Goal: Task Accomplishment & Management: Manage account settings

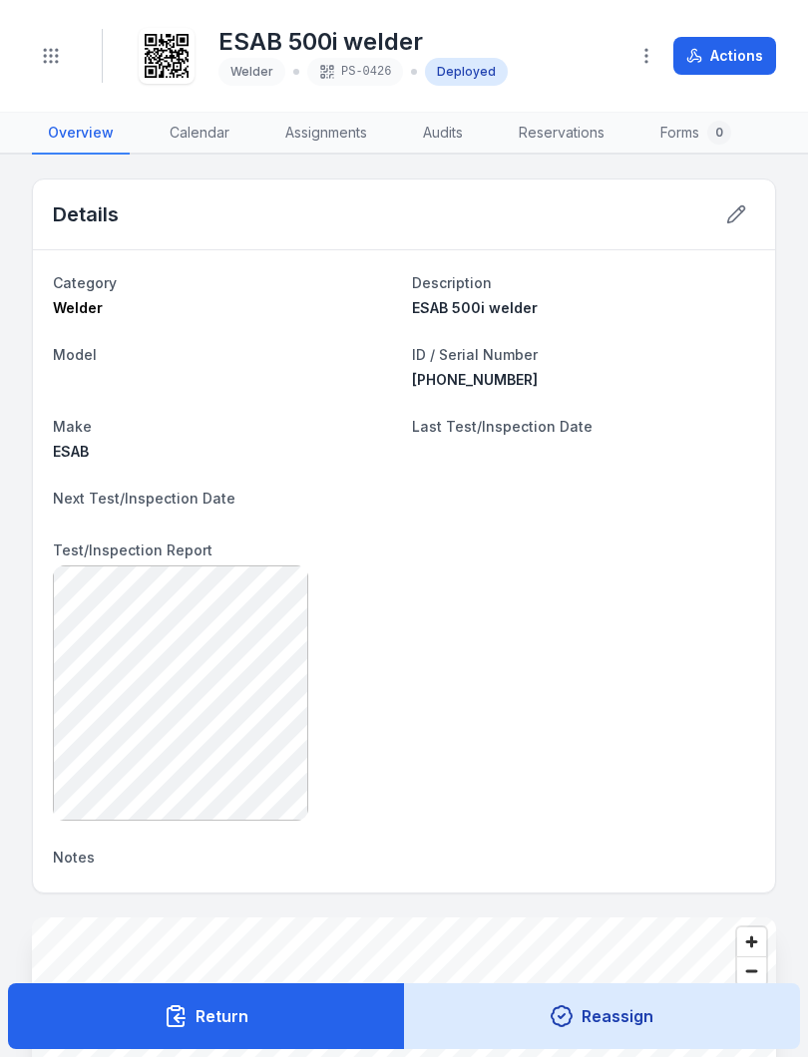
click at [55, 42] on button "Toggle Navigation" at bounding box center [51, 56] width 38 height 38
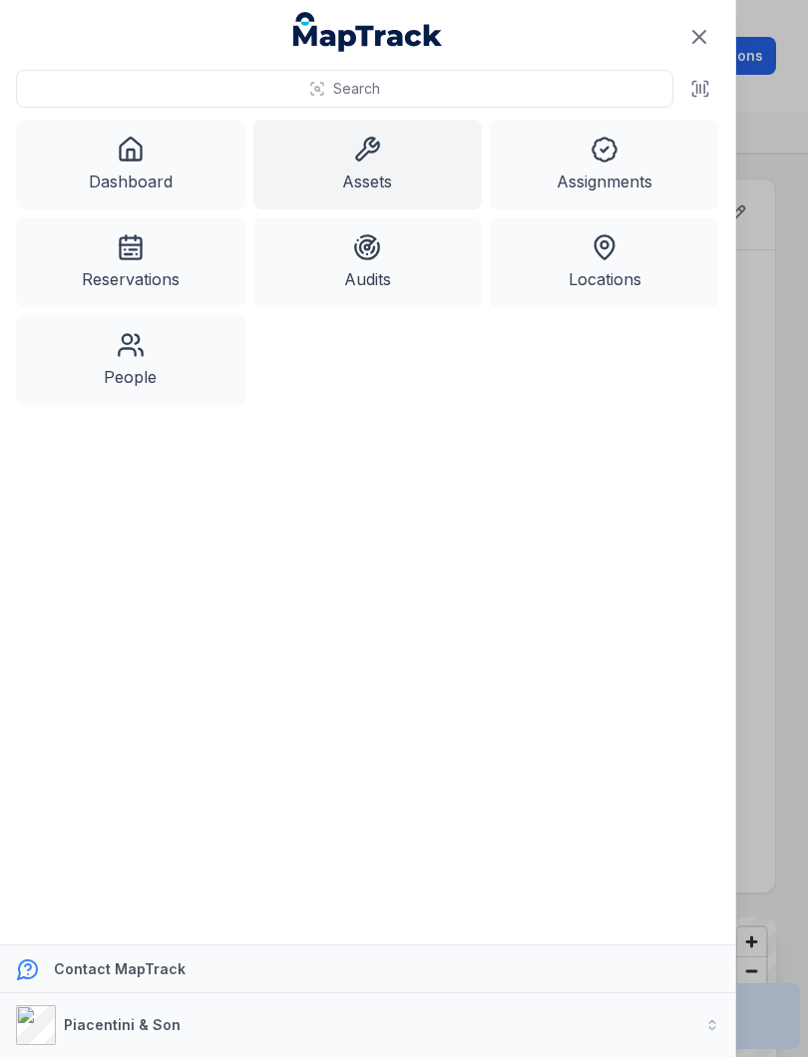
click at [363, 159] on icon at bounding box center [368, 149] width 22 height 22
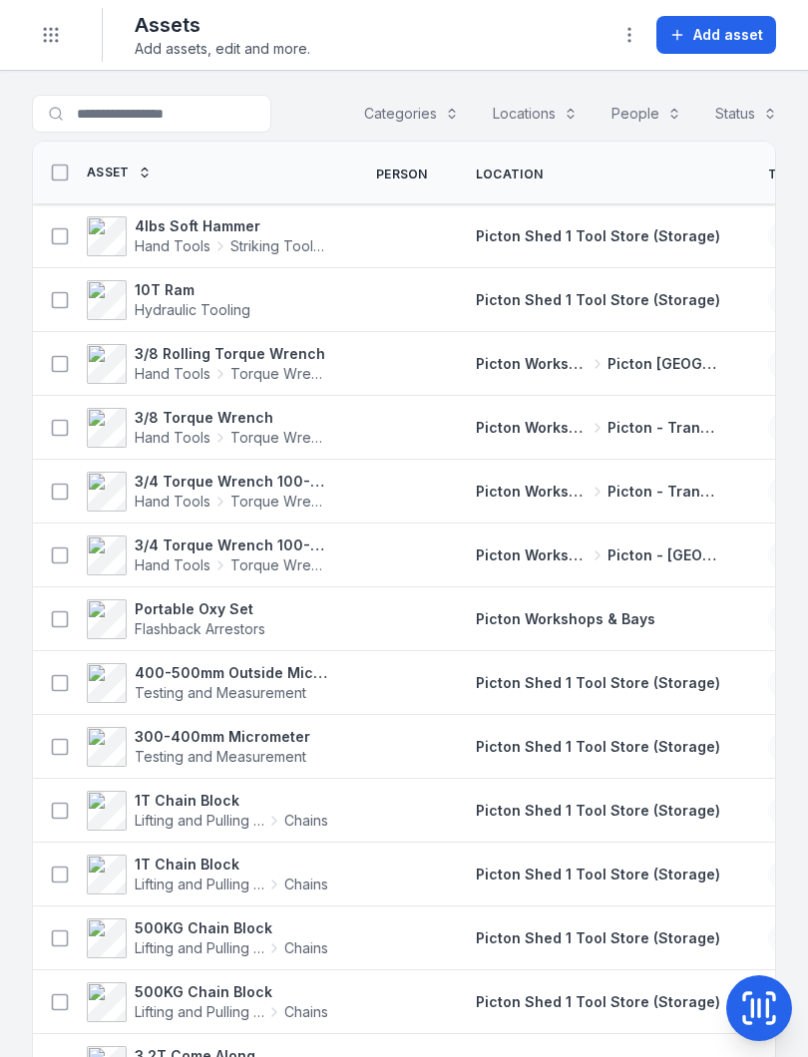
click at [759, 787] on icon at bounding box center [759, 1008] width 0 height 17
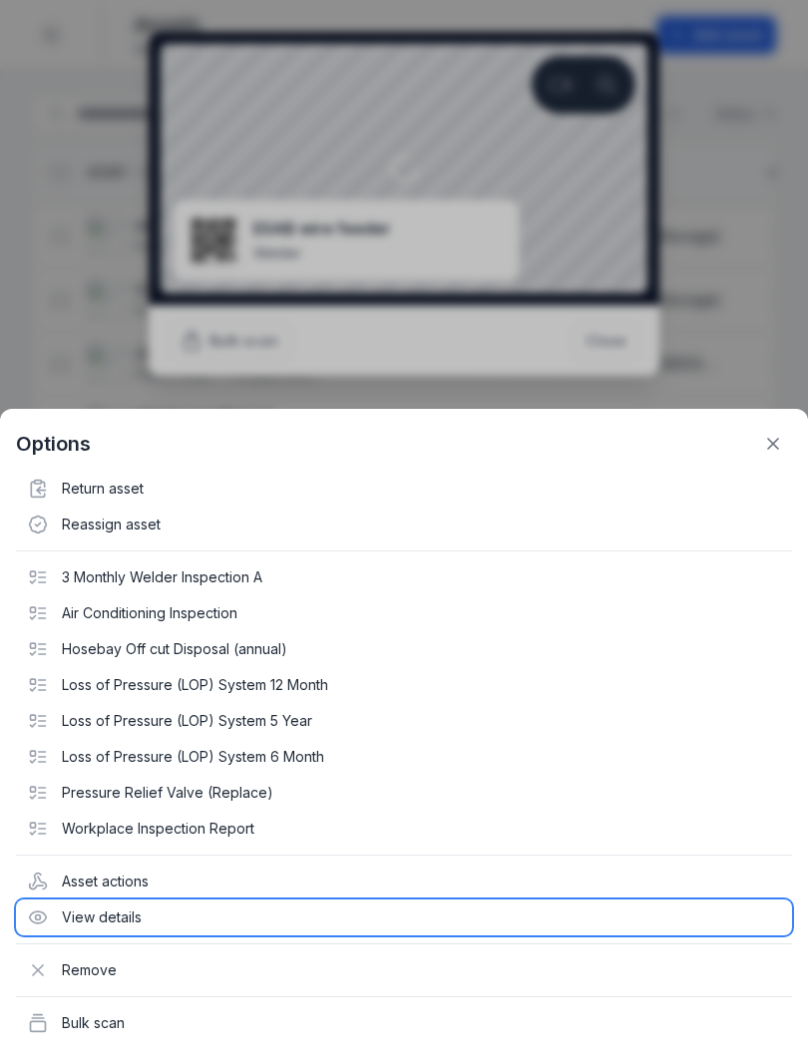
click at [116, 787] on div "View details" at bounding box center [404, 918] width 776 height 36
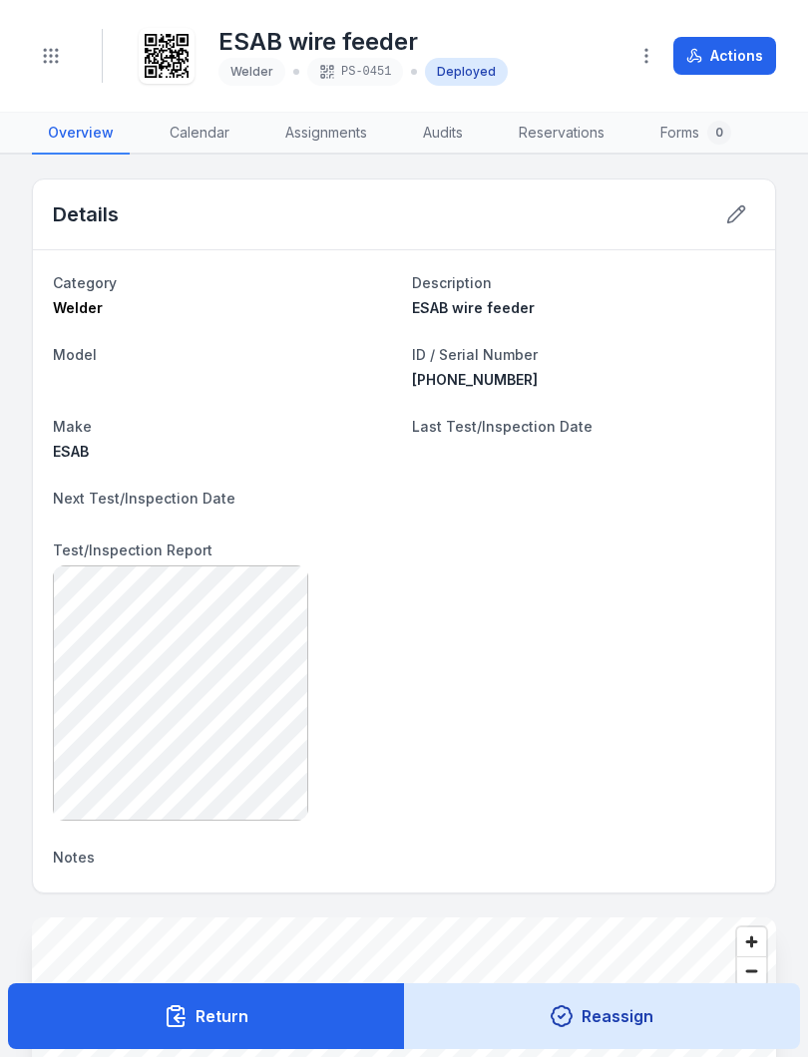
click at [47, 48] on icon "Toggle navigation" at bounding box center [51, 56] width 20 height 20
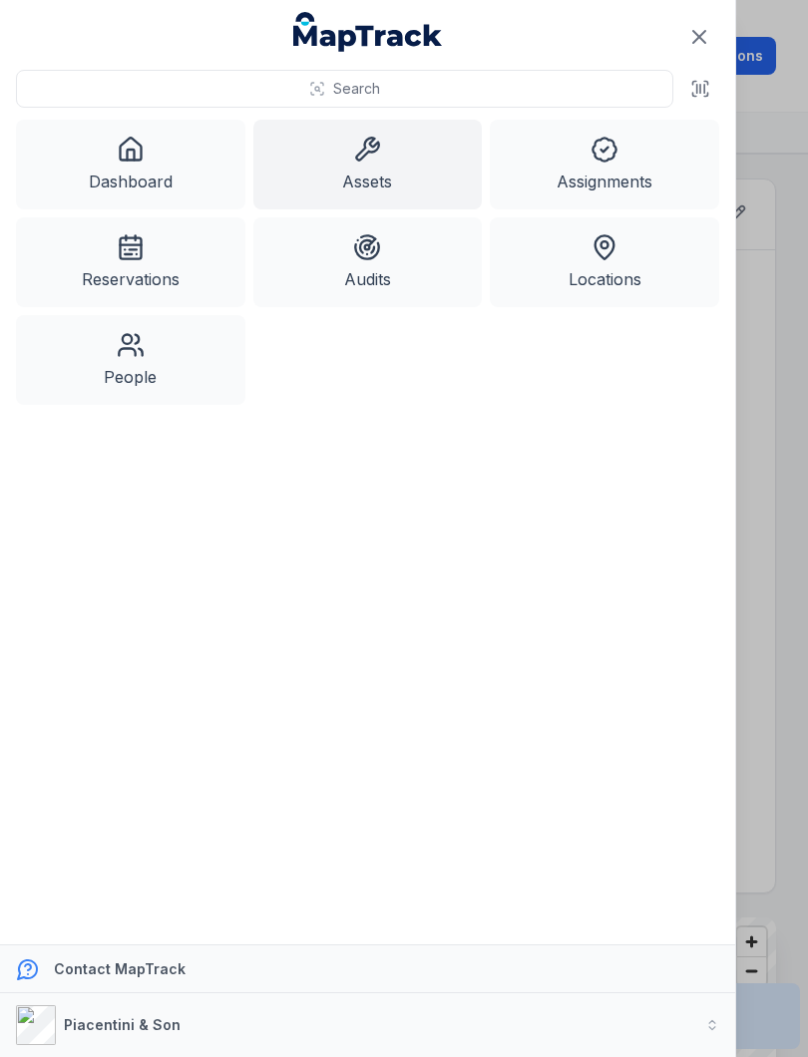
click at [402, 163] on link "Assets" at bounding box center [367, 165] width 229 height 90
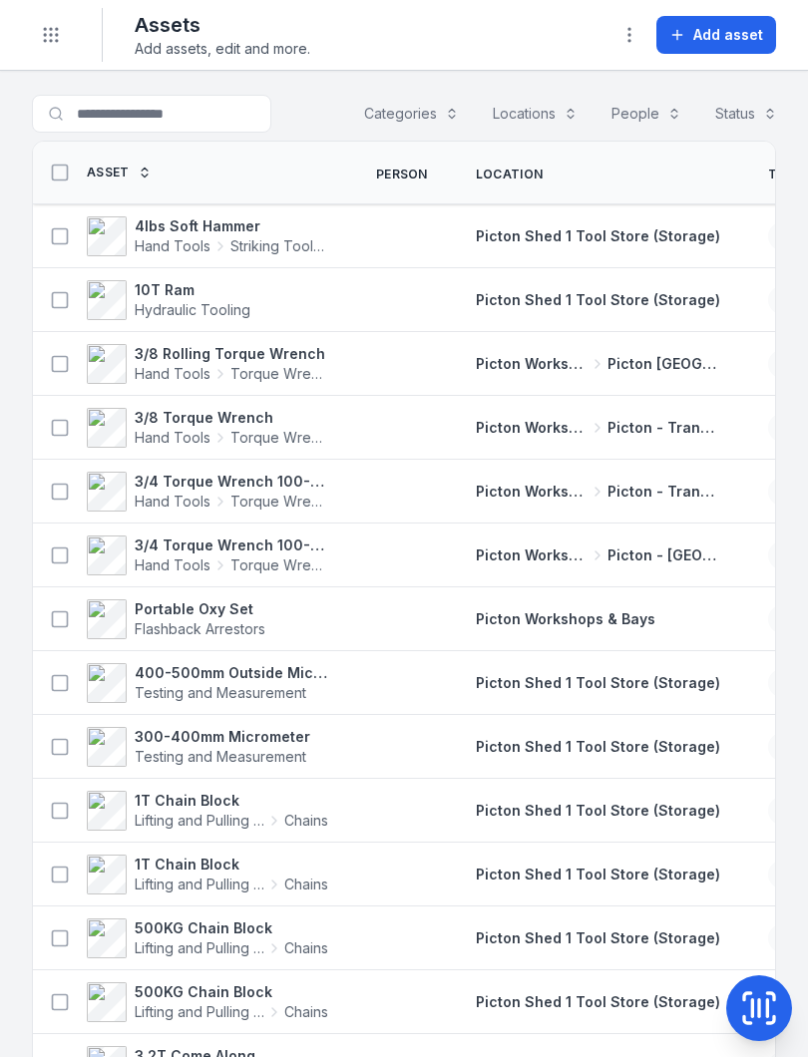
click at [761, 787] on icon at bounding box center [759, 1008] width 40 height 40
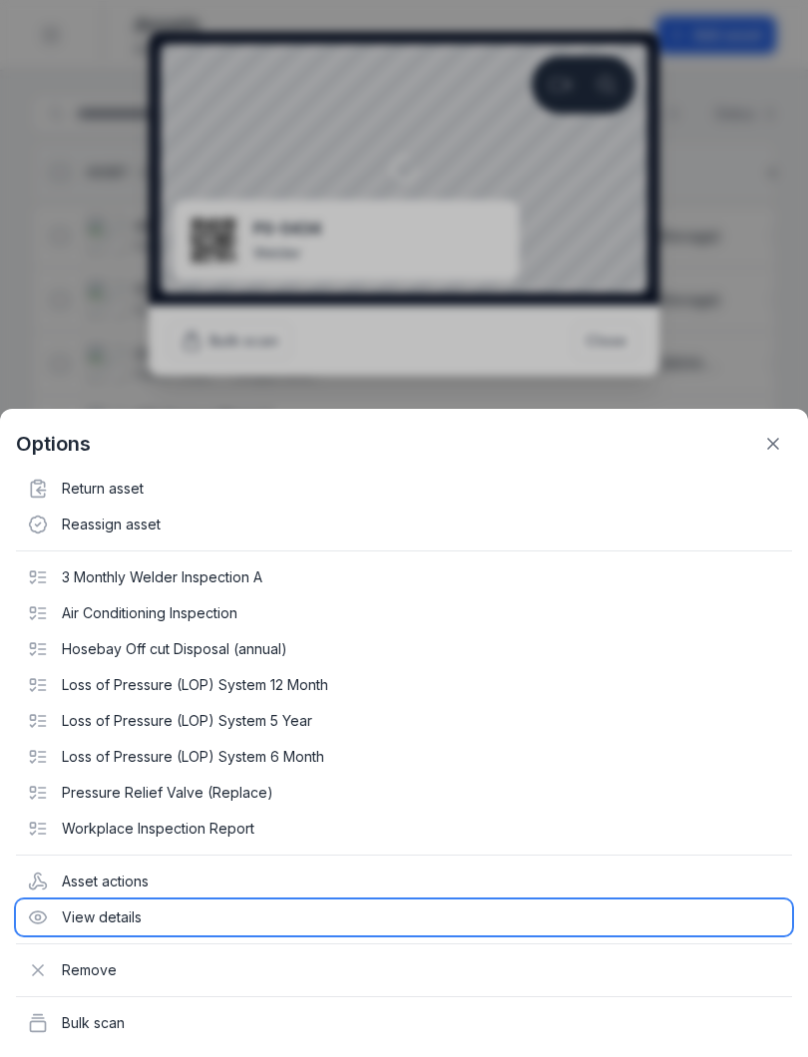
click at [111, 787] on div "View details" at bounding box center [404, 918] width 776 height 36
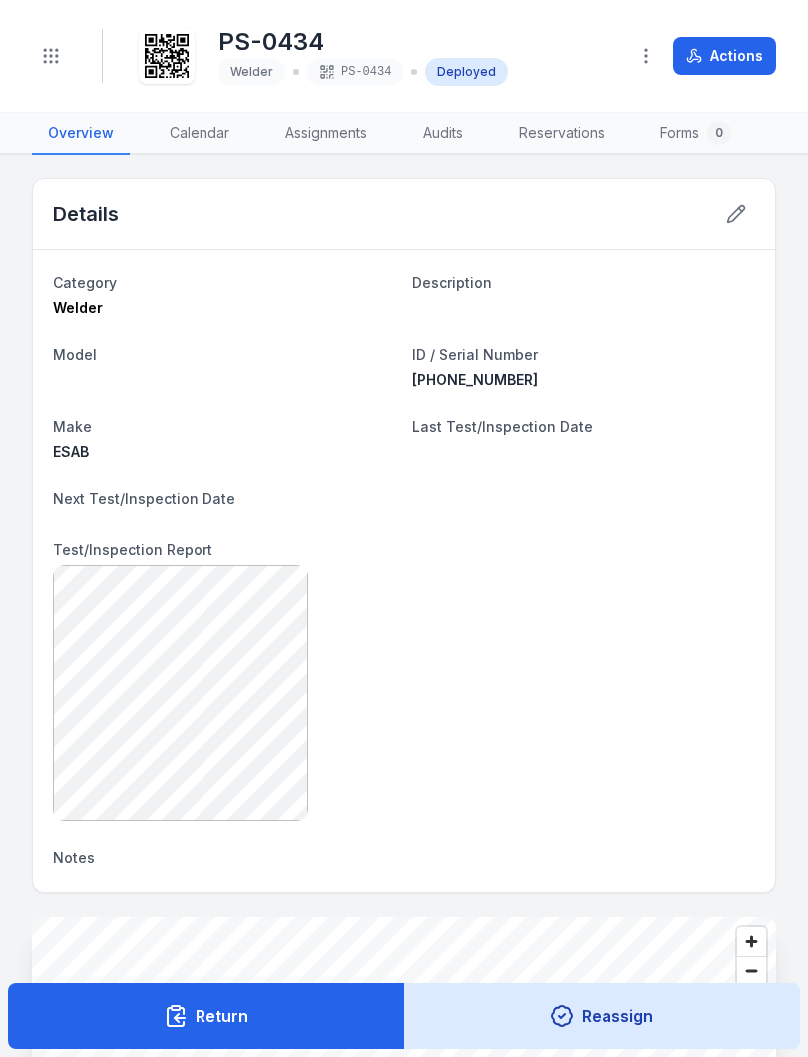
click at [736, 207] on icon at bounding box center [736, 214] width 20 height 20
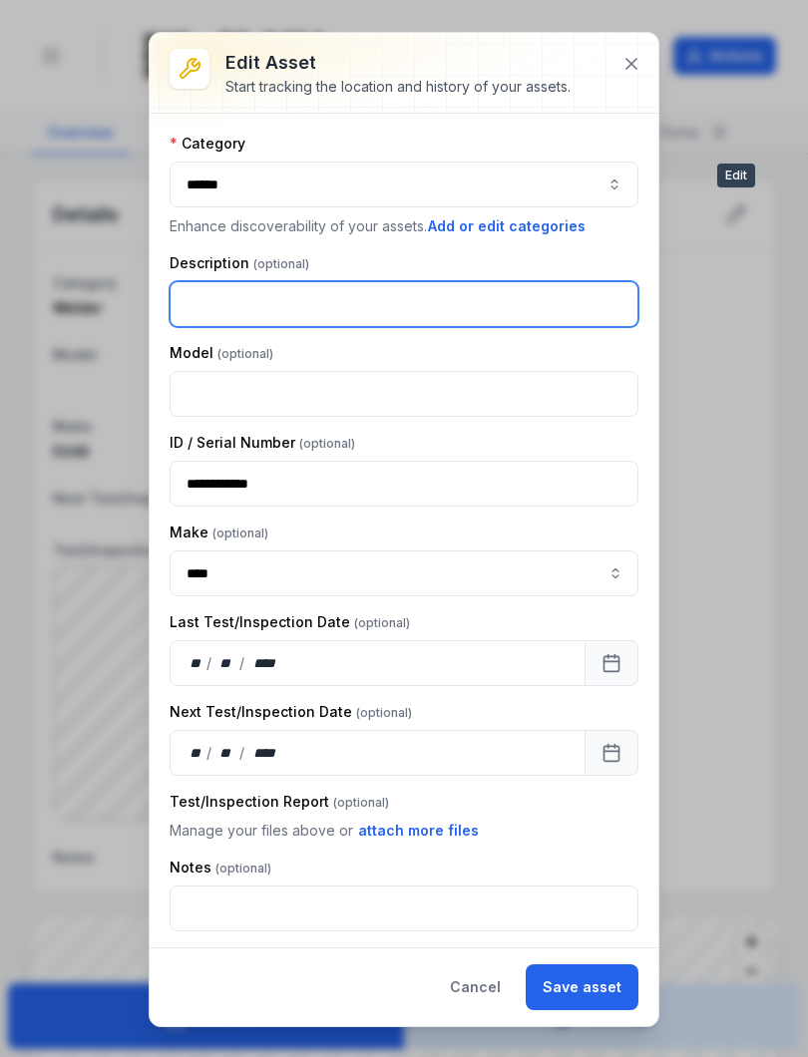
click at [205, 294] on input "text" at bounding box center [404, 304] width 469 height 46
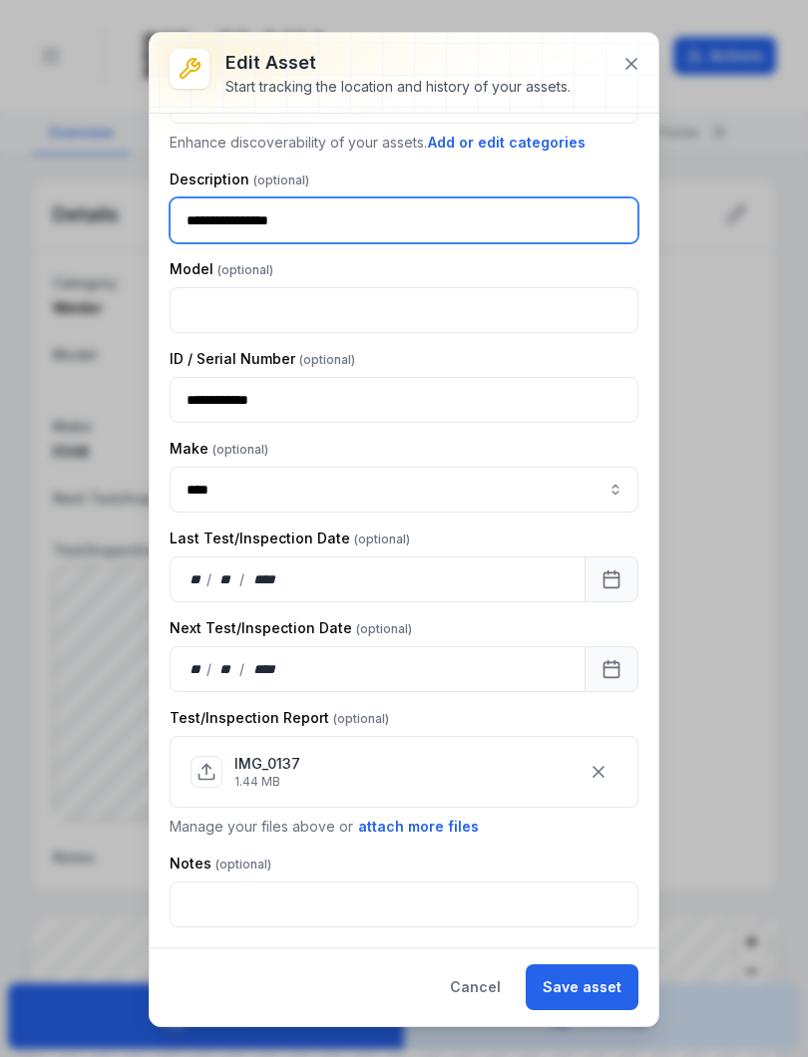
scroll to position [84, 0]
type input "**********"
